Goal: Task Accomplishment & Management: Use online tool/utility

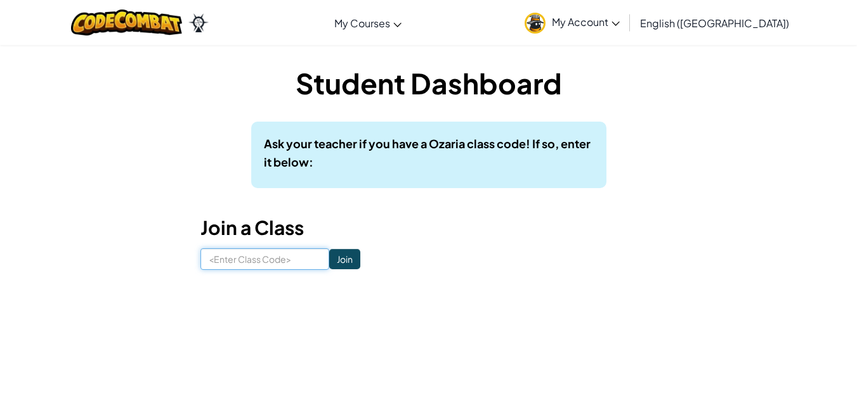
click at [228, 256] on input at bounding box center [264, 260] width 129 height 22
type input "r"
type input "RideCupZoo"
click at [329, 258] on input "Join" at bounding box center [344, 259] width 31 height 20
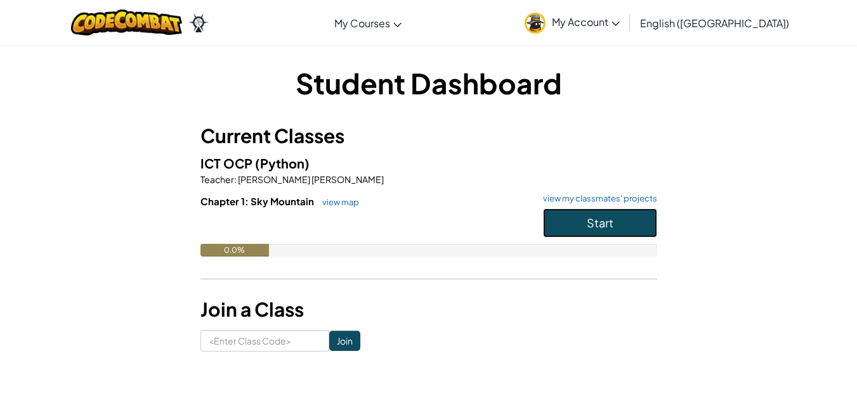
click at [583, 214] on button "Start" at bounding box center [600, 223] width 114 height 29
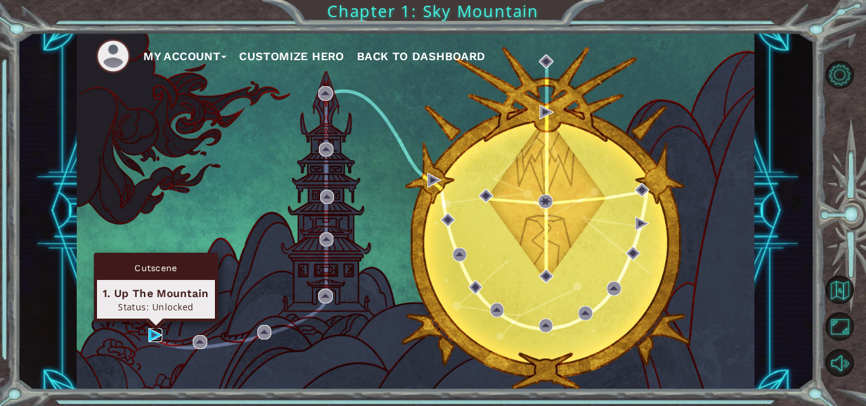
click at [162, 337] on img at bounding box center [155, 335] width 14 height 14
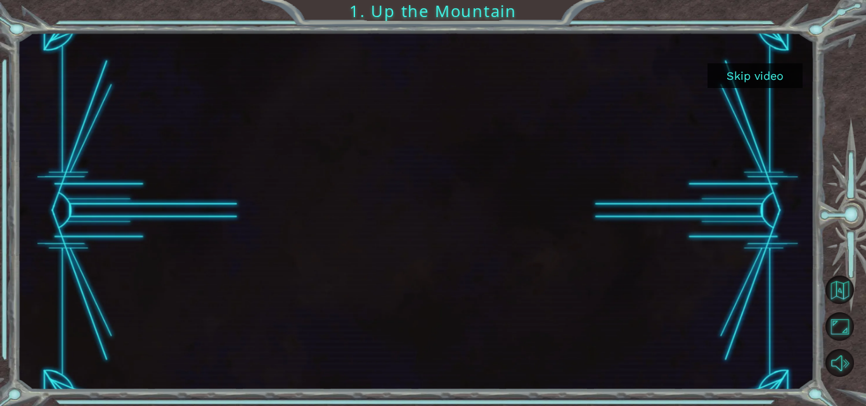
click at [748, 70] on button "Skip video" at bounding box center [755, 75] width 95 height 25
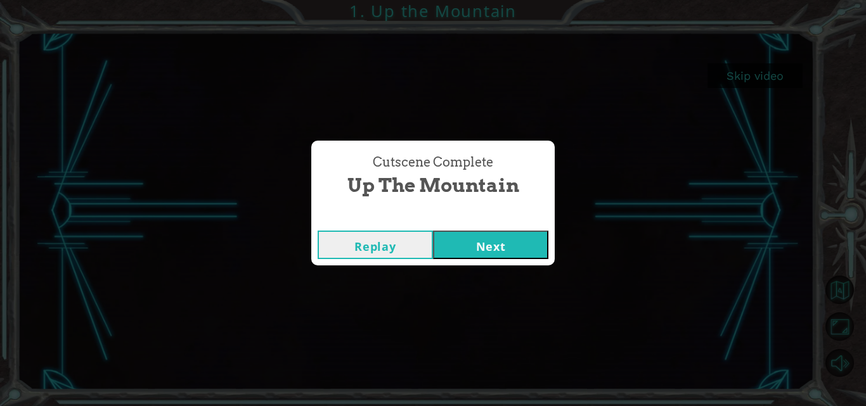
click at [412, 242] on button "Replay" at bounding box center [375, 245] width 115 height 29
click at [498, 227] on div "Replay Next" at bounding box center [432, 244] width 243 height 41
click at [498, 235] on button "Next" at bounding box center [490, 245] width 115 height 29
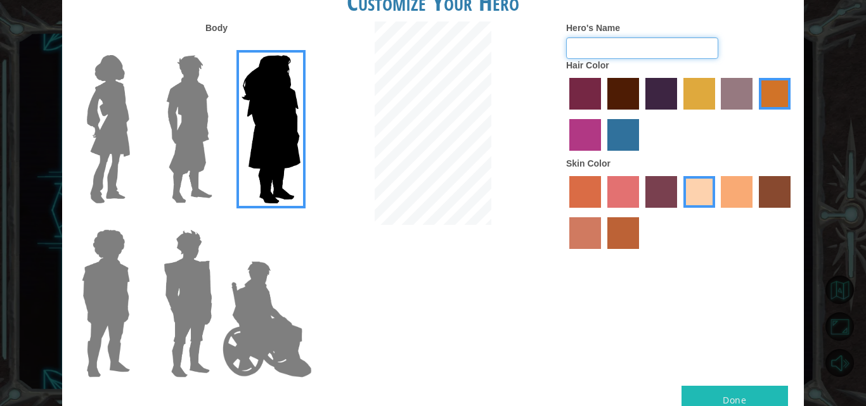
click at [616, 48] on input "Hero's Name" at bounding box center [642, 48] width 152 height 22
click at [197, 116] on img at bounding box center [189, 129] width 56 height 159
click at [217, 47] on input "Hero Lars" at bounding box center [217, 47] width 0 height 0
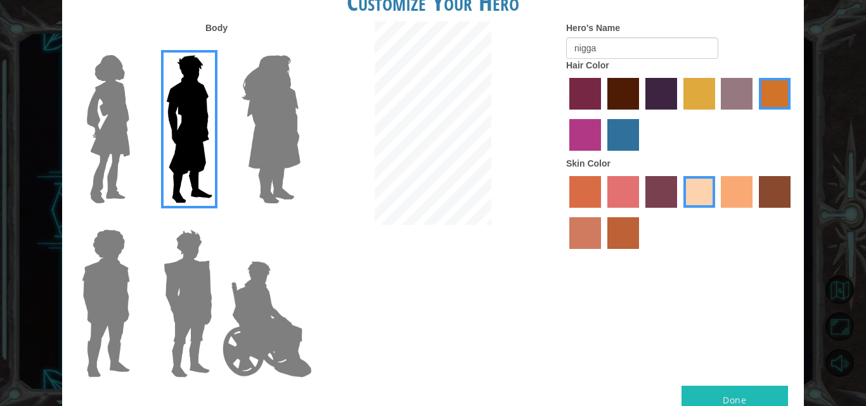
click at [252, 313] on img at bounding box center [267, 319] width 100 height 127
click at [300, 221] on input "Hero Jamie" at bounding box center [300, 221] width 0 height 0
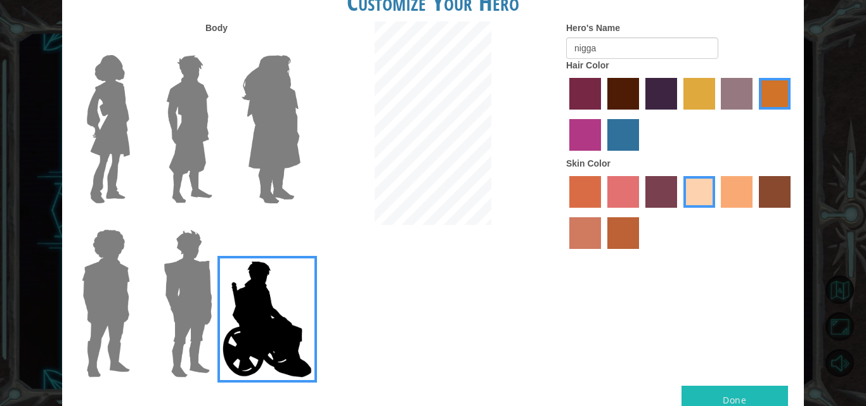
click at [186, 283] on img at bounding box center [188, 303] width 59 height 159
click at [217, 221] on input "Hero Garnet" at bounding box center [217, 221] width 0 height 0
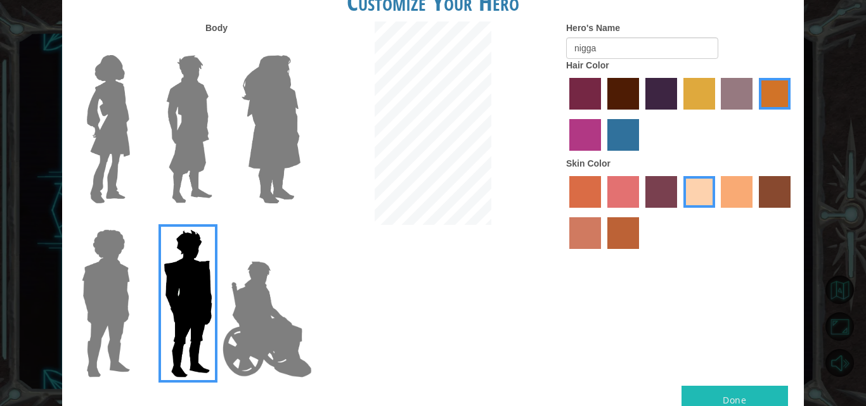
click at [734, 396] on button "Done" at bounding box center [735, 400] width 107 height 29
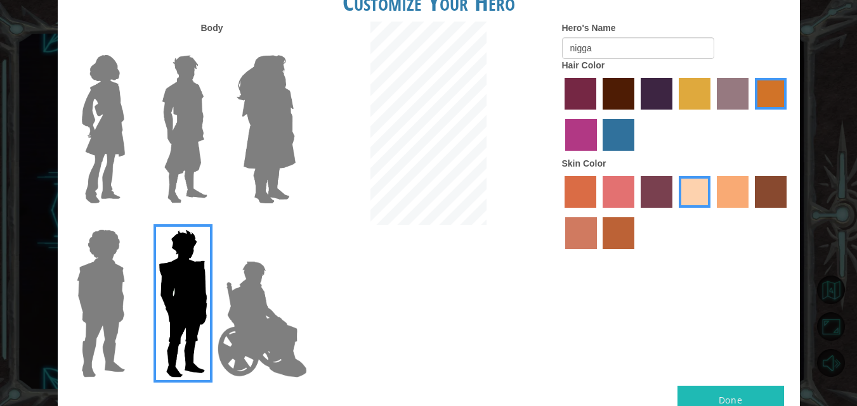
click at [93, 301] on img at bounding box center [101, 303] width 58 height 159
click at [130, 221] on input "Hero Steven" at bounding box center [130, 221] width 0 height 0
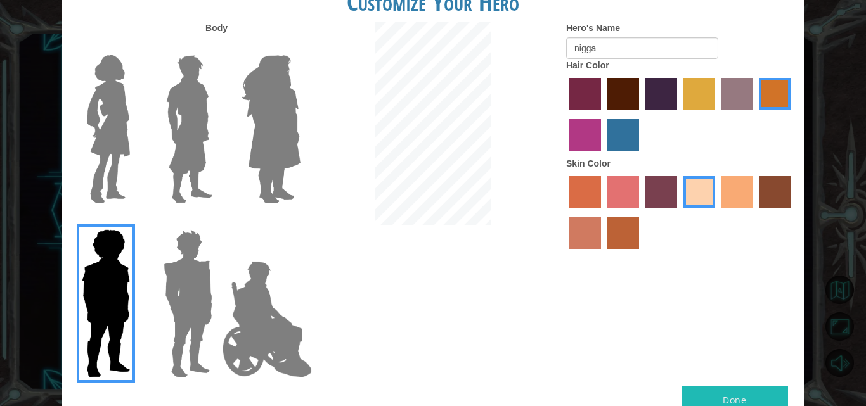
click at [256, 124] on img at bounding box center [270, 129] width 69 height 159
click at [300, 47] on input "Hero Amethyst" at bounding box center [300, 47] width 0 height 0
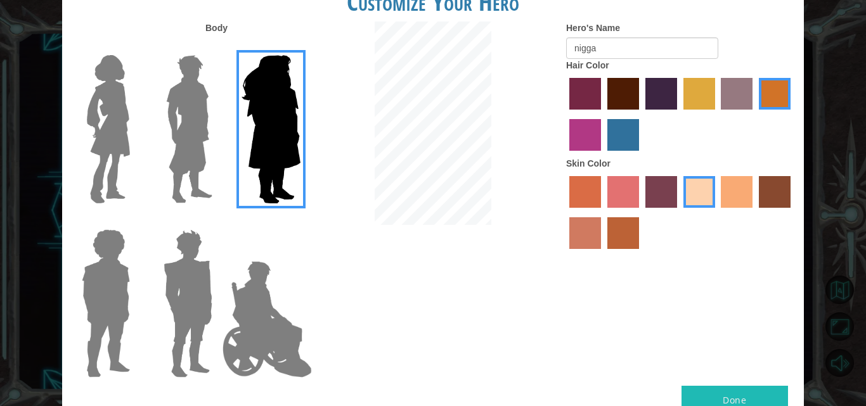
click at [101, 122] on img at bounding box center [108, 129] width 53 height 159
click at [135, 47] on input "Hero Connie" at bounding box center [135, 47] width 0 height 0
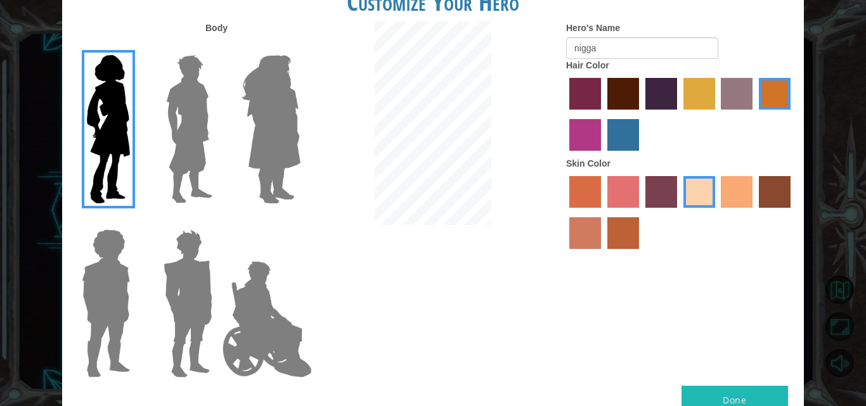
click at [188, 121] on img at bounding box center [189, 129] width 56 height 159
click at [217, 47] on input "Hero Lars" at bounding box center [217, 47] width 0 height 0
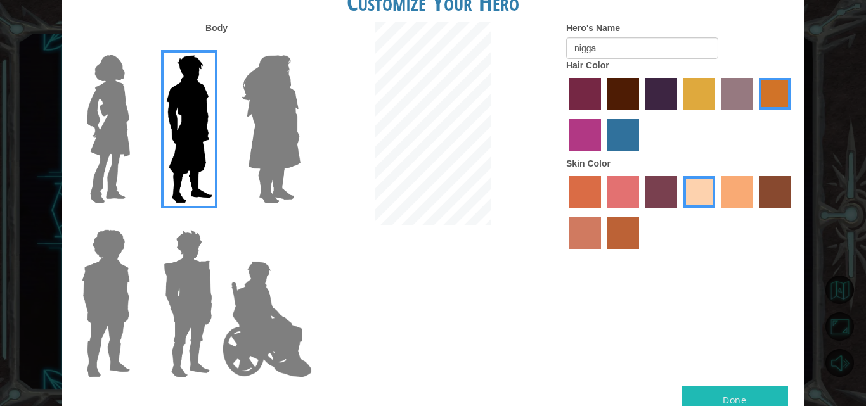
click at [767, 196] on label "karma skin color" at bounding box center [775, 192] width 32 height 32
click at [754, 212] on input "karma skin color" at bounding box center [754, 212] width 0 height 0
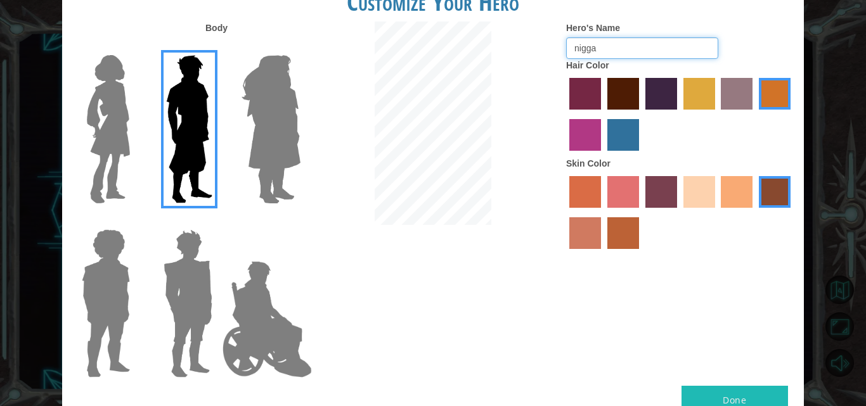
click at [612, 51] on input "nigga" at bounding box center [642, 48] width 152 height 22
type input "n"
type input "theveryblackmonkey"
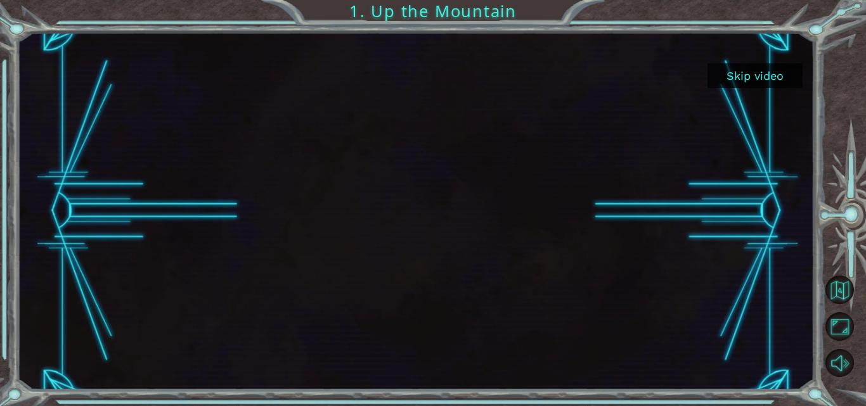
click at [841, 188] on div at bounding box center [846, 219] width 39 height 106
click at [772, 75] on button "Skip video" at bounding box center [755, 75] width 95 height 25
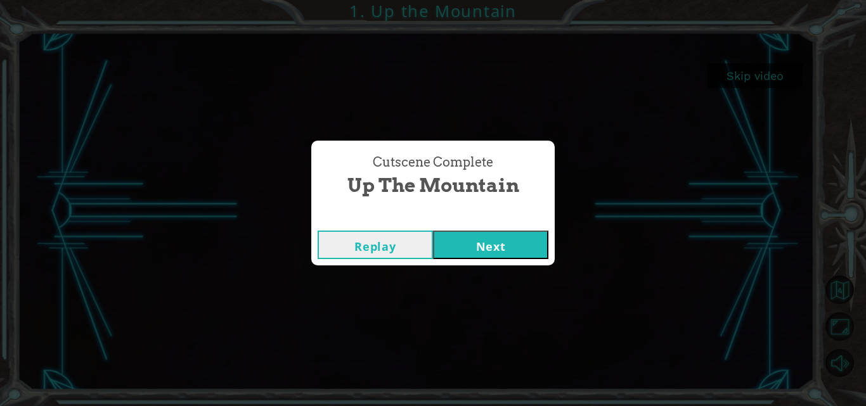
click at [460, 247] on button "Next" at bounding box center [490, 245] width 115 height 29
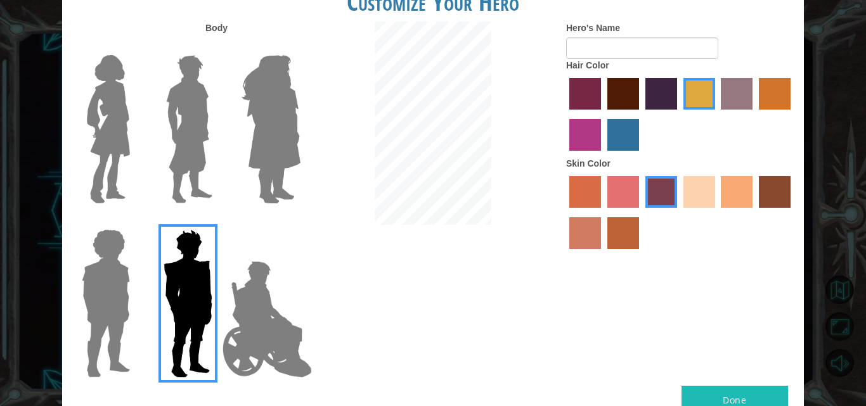
click at [185, 113] on img at bounding box center [189, 129] width 56 height 159
click at [217, 47] on input "Hero Lars" at bounding box center [217, 47] width 0 height 0
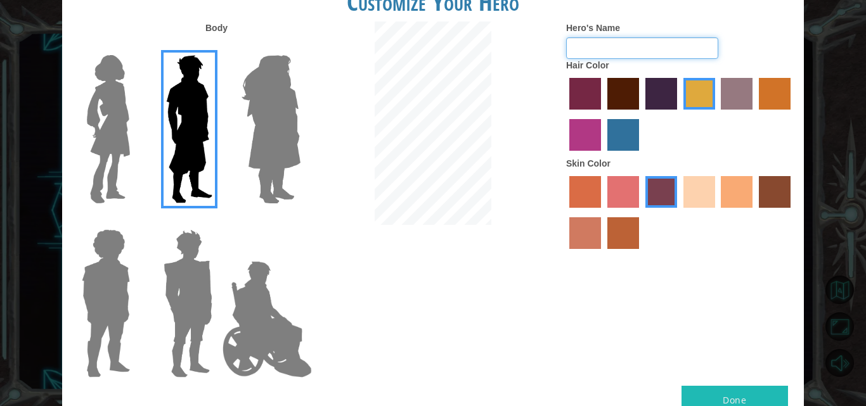
click at [619, 45] on input "Hero's Name" at bounding box center [642, 48] width 152 height 22
type input "nigga"
click at [750, 391] on button "Done" at bounding box center [735, 400] width 107 height 29
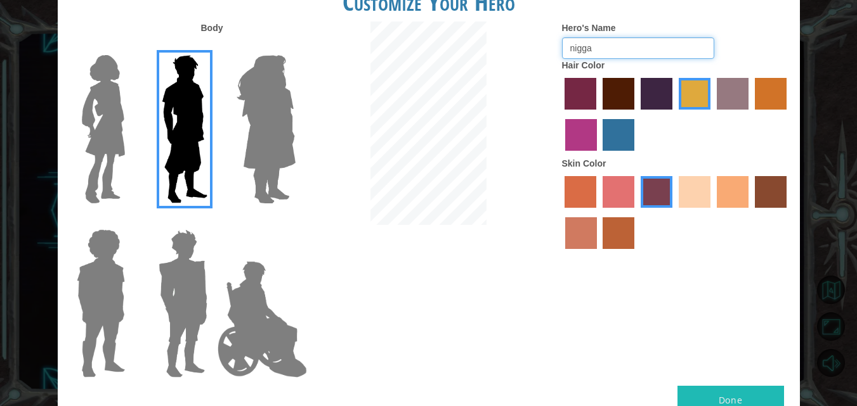
click at [635, 42] on input "nigga" at bounding box center [638, 48] width 152 height 22
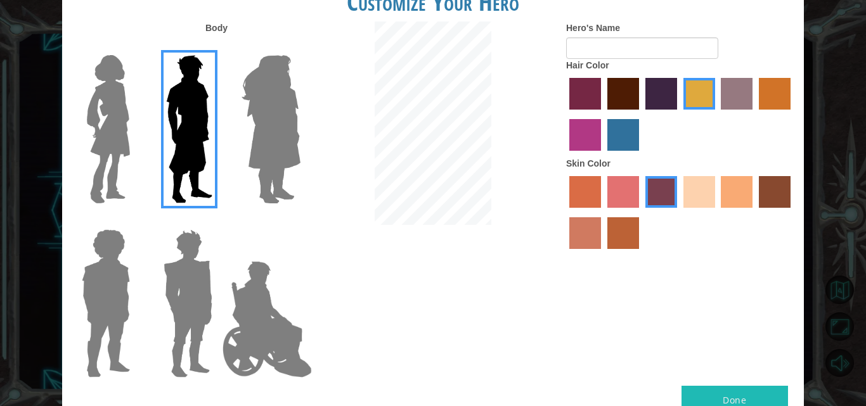
click at [516, 245] on div "Body Hero's Name Hair Color Skin Color" at bounding box center [433, 204] width 742 height 365
click at [602, 52] on input "Hero's Name" at bounding box center [642, 48] width 152 height 22
type input "nigga"
click at [621, 55] on input "nigga" at bounding box center [642, 48] width 152 height 22
type input "bro"
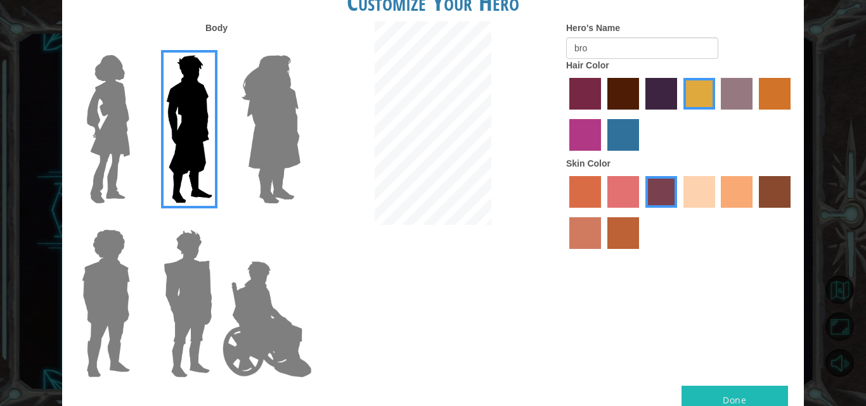
click at [583, 184] on label "sorbus skin color" at bounding box center [585, 192] width 32 height 32
click at [565, 212] on input "sorbus skin color" at bounding box center [565, 212] width 0 height 0
click at [583, 184] on label "sorbus skin color" at bounding box center [585, 192] width 32 height 32
click at [565, 212] on input "sorbus skin color" at bounding box center [565, 212] width 0 height 0
click at [606, 199] on div at bounding box center [680, 214] width 228 height 82
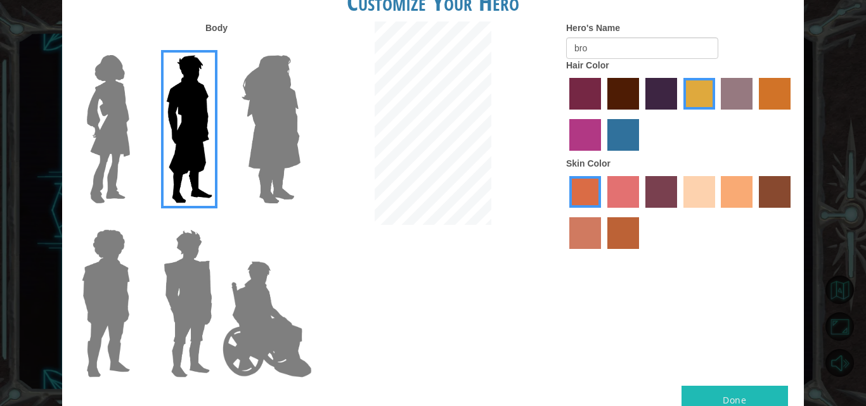
click at [619, 198] on label "froly skin color" at bounding box center [623, 192] width 32 height 32
click at [603, 212] on input "froly skin color" at bounding box center [603, 212] width 0 height 0
click at [619, 89] on label "maroon hair color" at bounding box center [623, 94] width 32 height 32
click at [603, 114] on input "maroon hair color" at bounding box center [603, 114] width 0 height 0
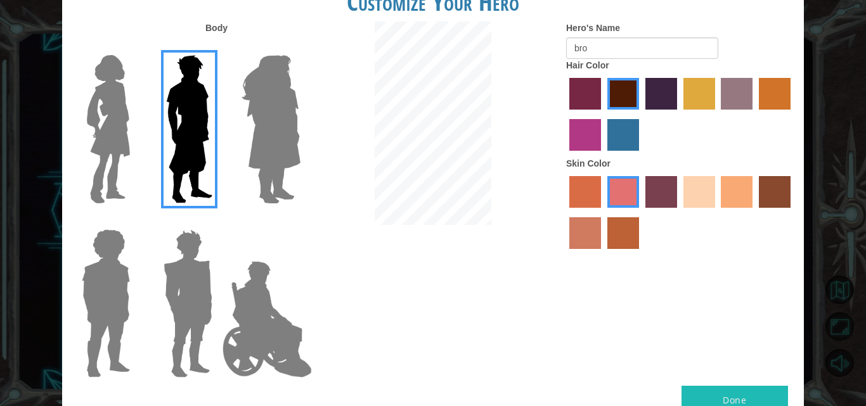
click at [717, 312] on div "Body Hero's Name bro Hair Color Skin Color" at bounding box center [433, 204] width 742 height 365
drag, startPoint x: 717, startPoint y: 312, endPoint x: 727, endPoint y: 294, distance: 21.0
click at [727, 293] on div "Body Hero's Name bro Hair Color Skin Color" at bounding box center [433, 204] width 742 height 365
drag, startPoint x: 800, startPoint y: 308, endPoint x: 820, endPoint y: 290, distance: 26.5
click at [820, 290] on div "Customize Your Hero Body Hero's Name bro Hair Color Skin Color Done" at bounding box center [433, 203] width 866 height 406
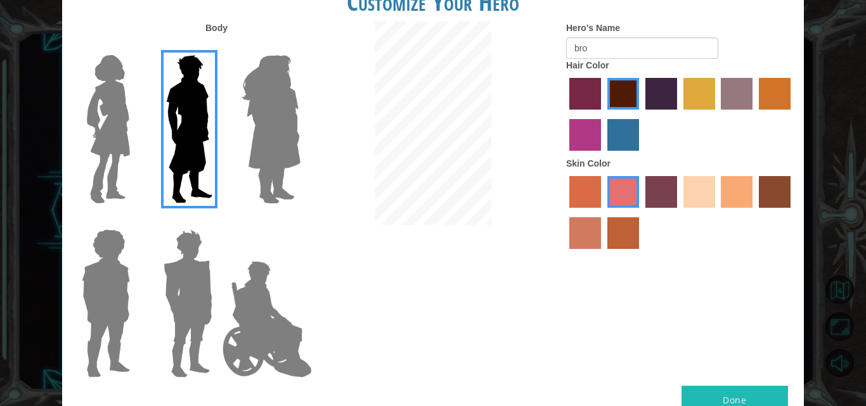
drag, startPoint x: 800, startPoint y: 373, endPoint x: 820, endPoint y: 245, distance: 129.1
click at [820, 245] on div "Customize Your Hero Body Hero's Name bro Hair Color Skin Color Done" at bounding box center [433, 203] width 866 height 406
click at [704, 190] on label "sandy beach skin color" at bounding box center [699, 192] width 32 height 32
click at [679, 212] on input "sandy beach skin color" at bounding box center [679, 212] width 0 height 0
click at [668, 195] on label "tosca skin color" at bounding box center [661, 192] width 32 height 32
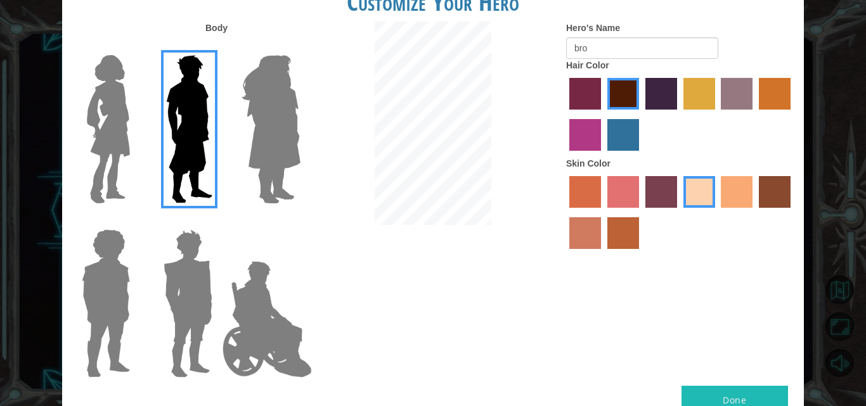
click at [641, 212] on input "tosca skin color" at bounding box center [641, 212] width 0 height 0
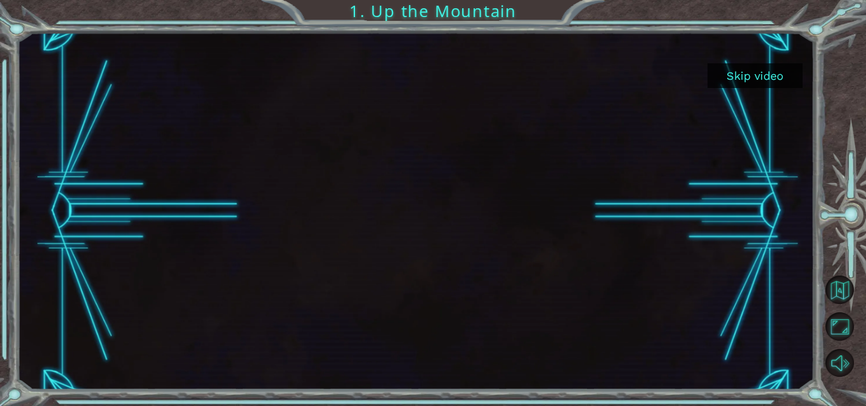
click at [773, 67] on button "Skip video" at bounding box center [755, 75] width 95 height 25
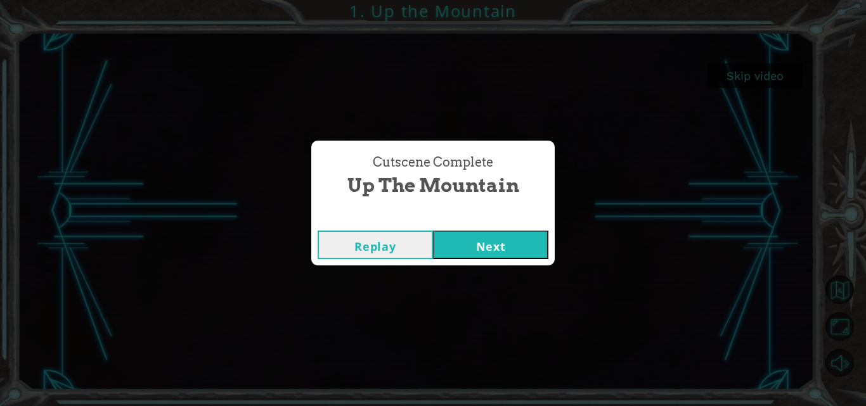
click at [418, 250] on button "Replay" at bounding box center [375, 245] width 115 height 29
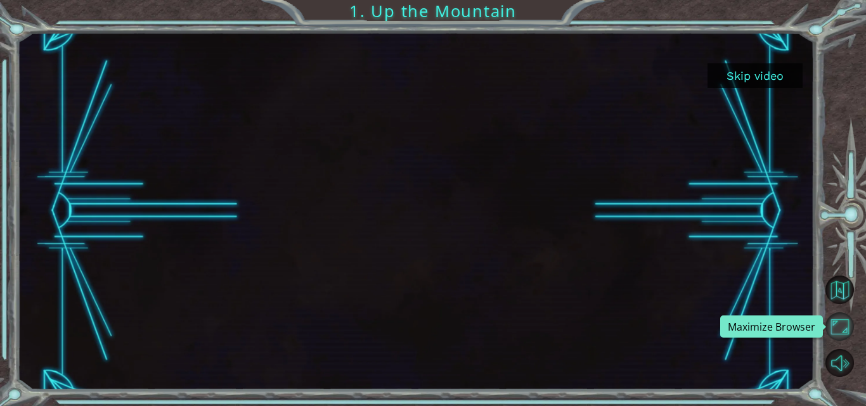
click at [844, 328] on button "Maximize Browser" at bounding box center [840, 327] width 29 height 29
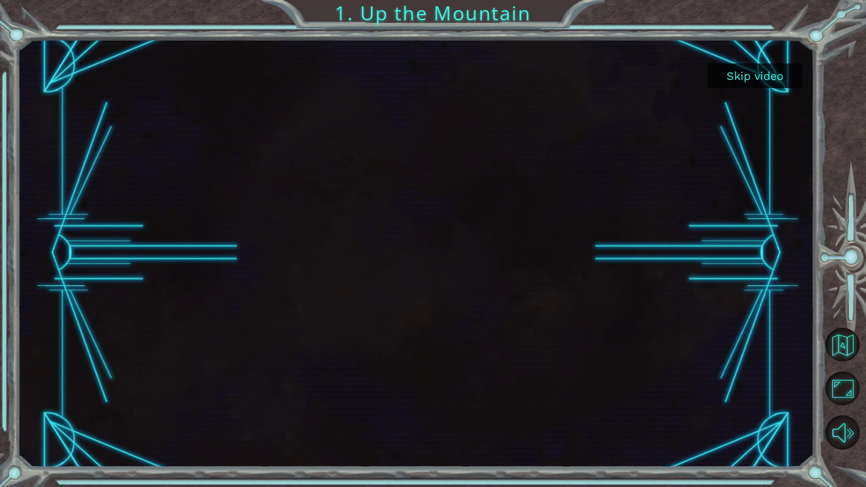
click at [742, 68] on button "Skip video" at bounding box center [755, 75] width 95 height 25
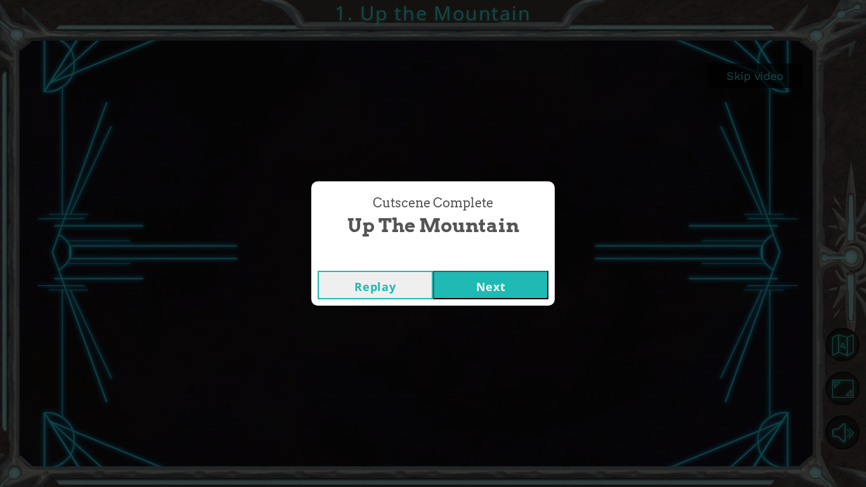
click at [464, 278] on button "Next" at bounding box center [490, 285] width 115 height 29
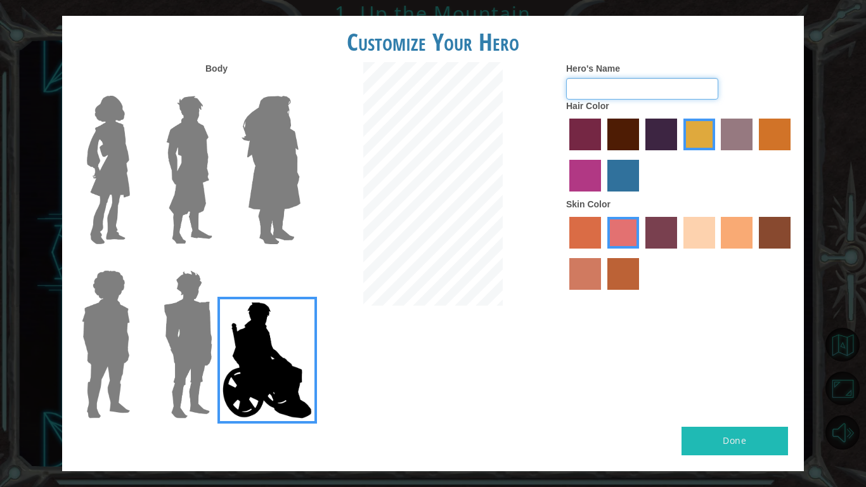
click at [649, 88] on input "Hero's Name" at bounding box center [642, 89] width 152 height 22
type input "bro"
click at [700, 406] on button "Done" at bounding box center [735, 441] width 107 height 29
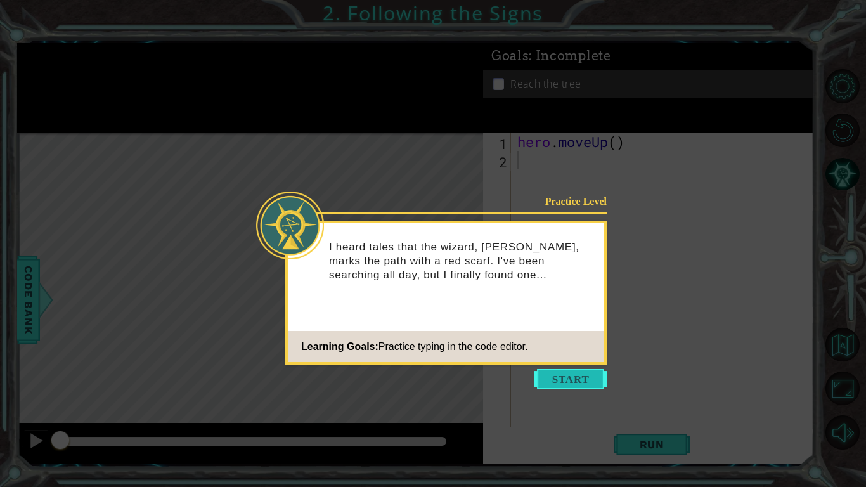
click at [567, 379] on button "Start" at bounding box center [570, 379] width 72 height 20
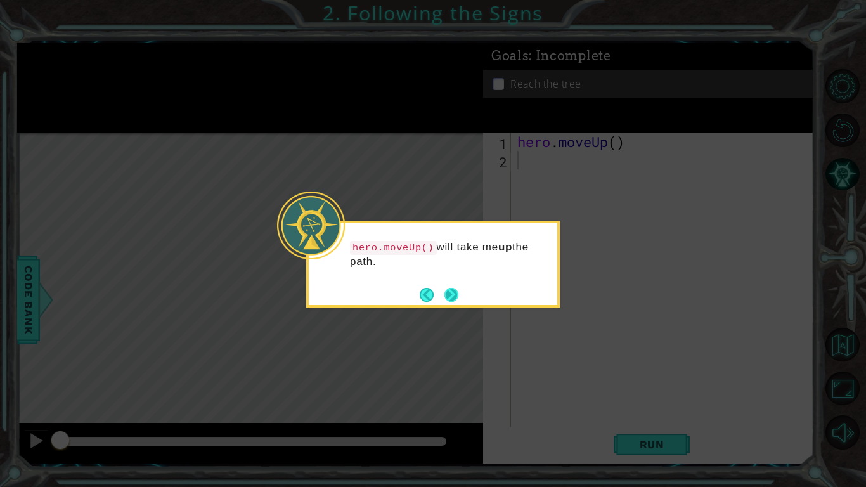
click at [457, 292] on button "Next" at bounding box center [451, 295] width 14 height 14
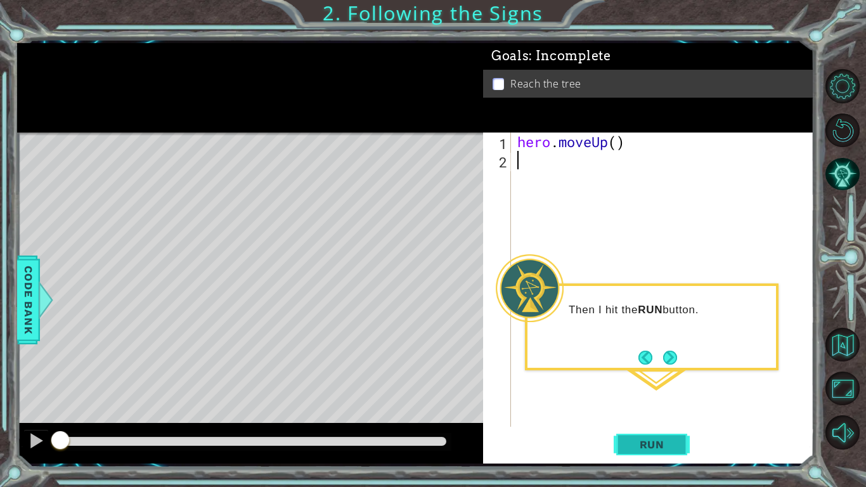
click at [650, 406] on span "Run" at bounding box center [652, 444] width 50 height 13
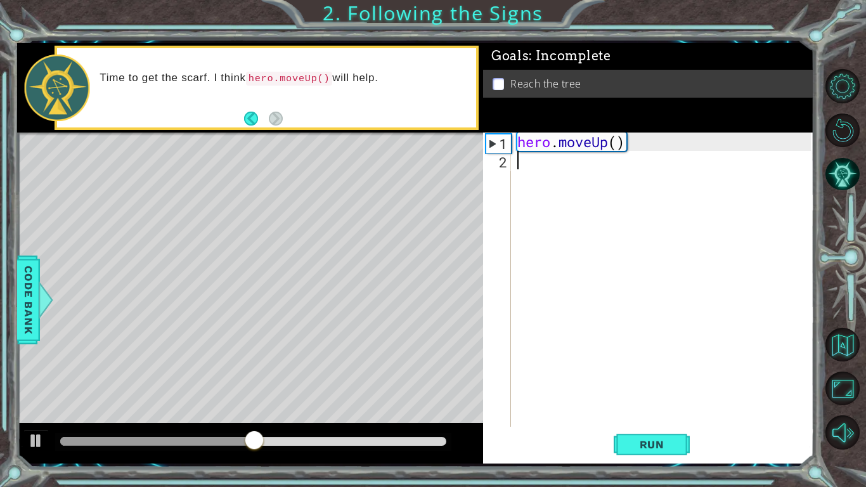
click at [618, 148] on div "hero . moveUp ( )" at bounding box center [666, 298] width 302 height 331
type textarea "hero.moveUp(2)"
click at [632, 406] on span "Run" at bounding box center [652, 444] width 50 height 13
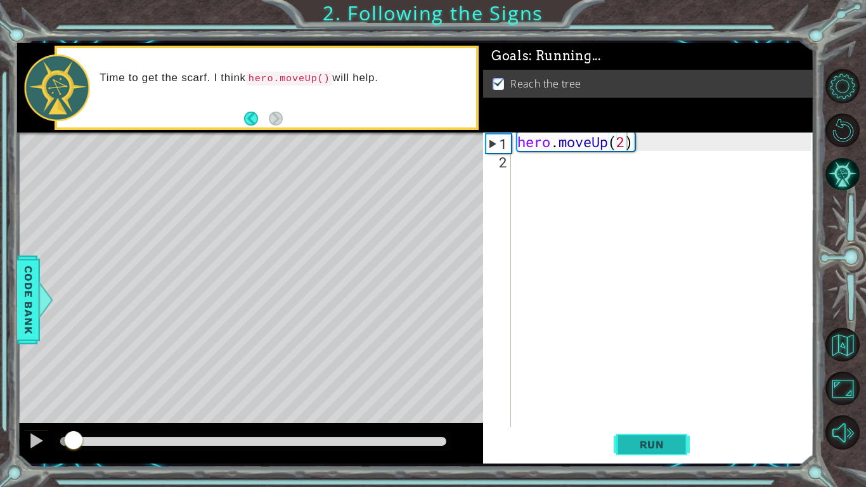
click at [632, 406] on span "Run" at bounding box center [652, 444] width 50 height 13
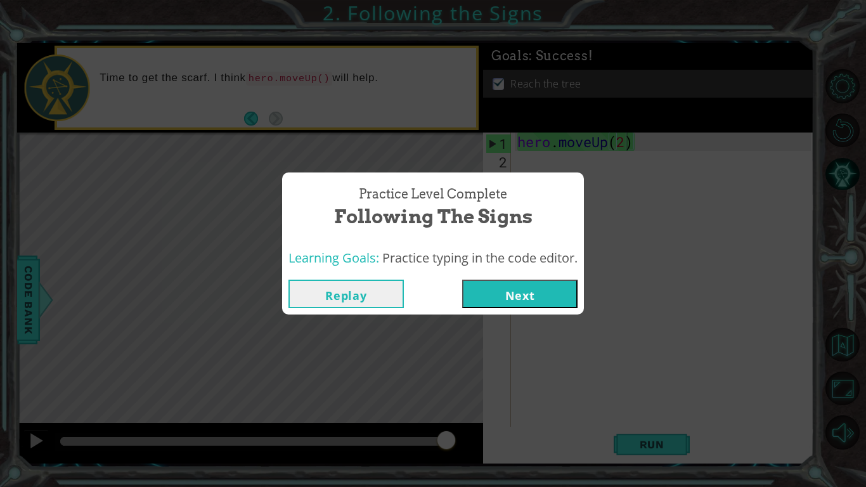
click at [537, 299] on button "Next" at bounding box center [519, 294] width 115 height 29
